Goal: Navigation & Orientation: Find specific page/section

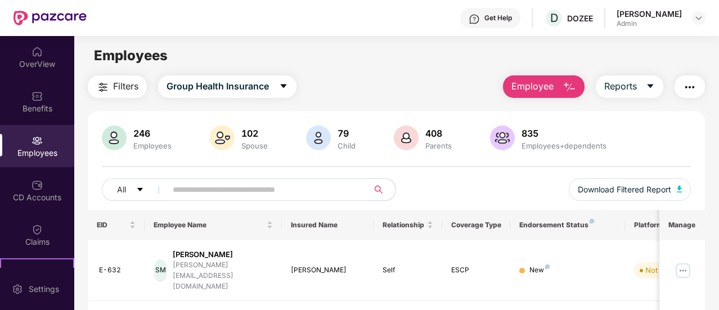
click at [240, 190] on input "text" at bounding box center [263, 189] width 181 height 17
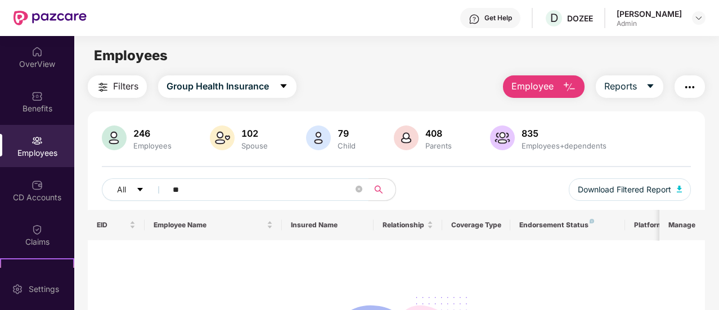
type input "*"
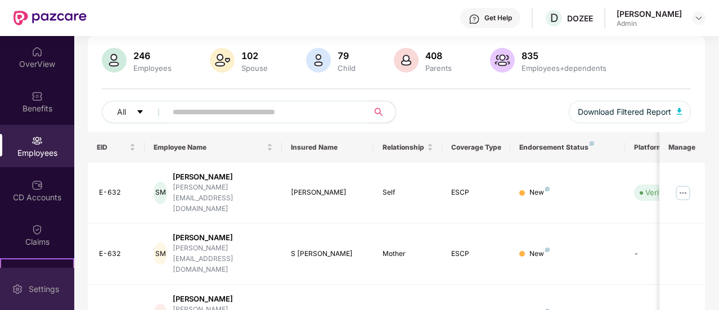
click at [32, 290] on div "Settings" at bounding box center [43, 289] width 37 height 11
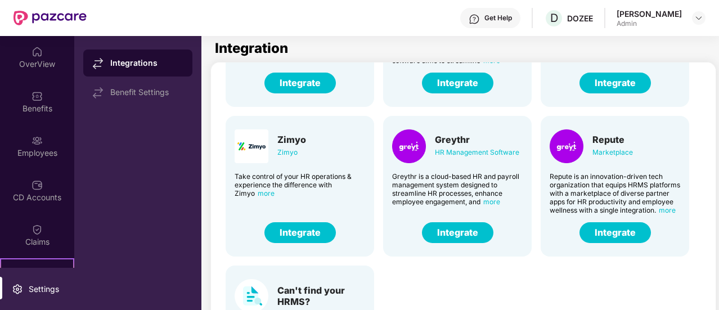
scroll to position [96, 0]
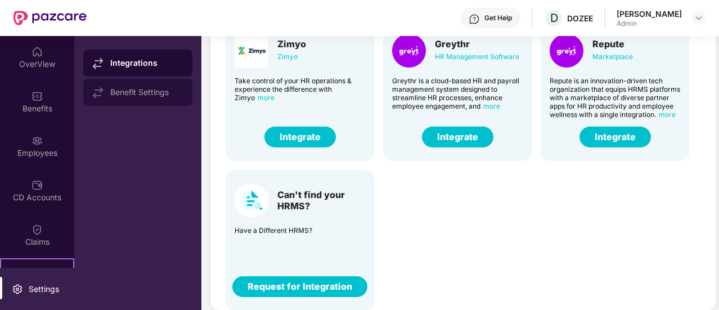
click at [164, 89] on div "Benefit Settings" at bounding box center [146, 92] width 73 height 9
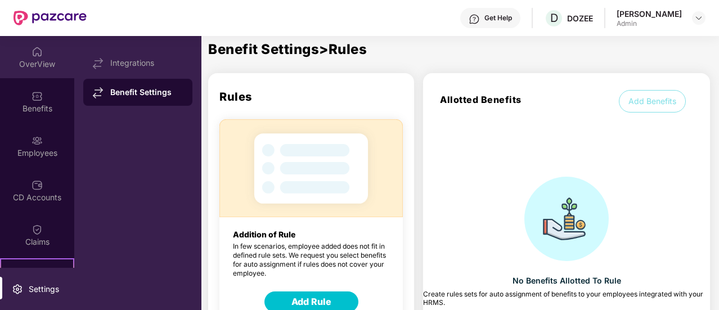
click at [45, 66] on div "OverView" at bounding box center [37, 64] width 74 height 11
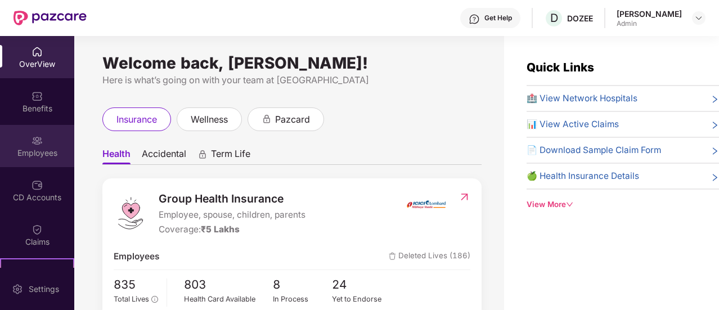
click at [43, 139] on div "Employees" at bounding box center [37, 146] width 74 height 42
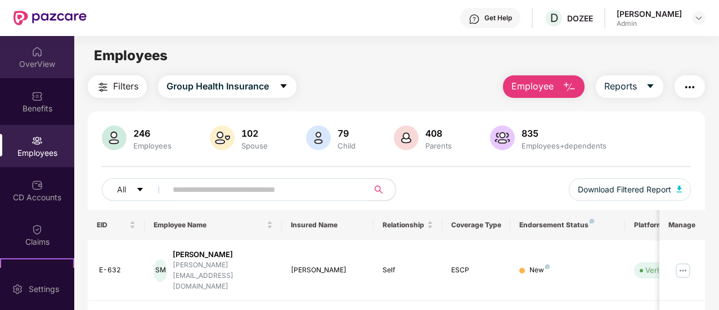
click at [39, 55] on img at bounding box center [37, 51] width 11 height 11
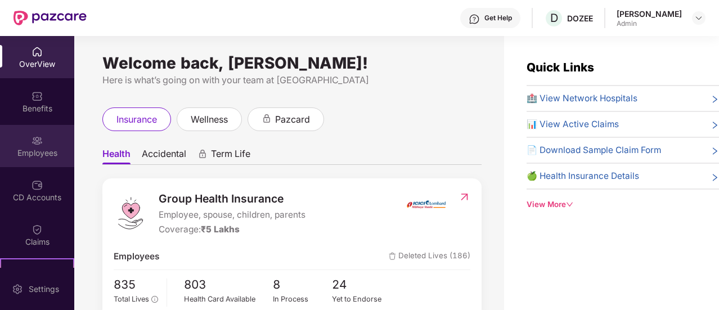
click at [37, 149] on div "Employees" at bounding box center [37, 152] width 74 height 11
